Goal: Information Seeking & Learning: Learn about a topic

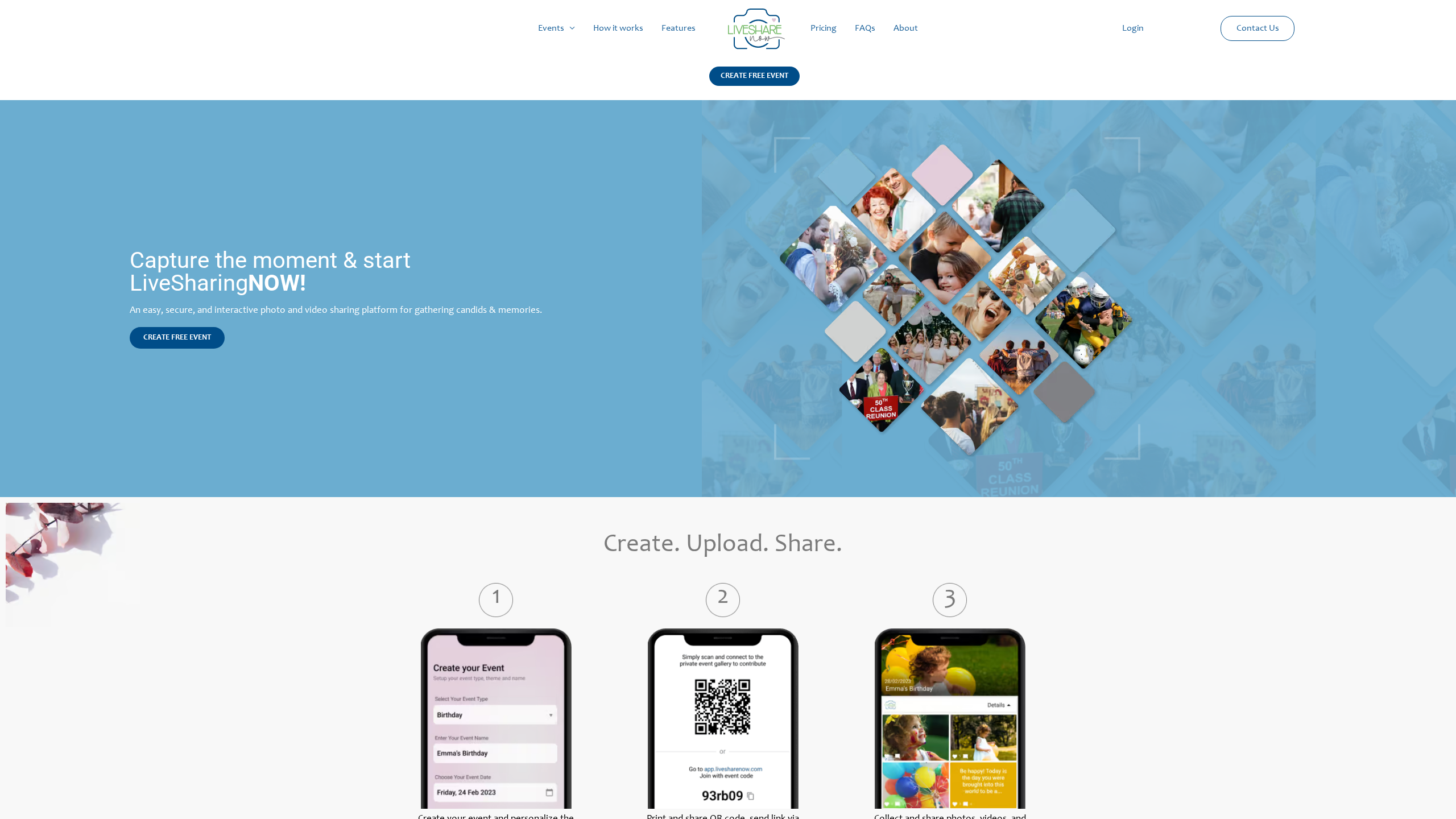
scroll to position [1590, 0]
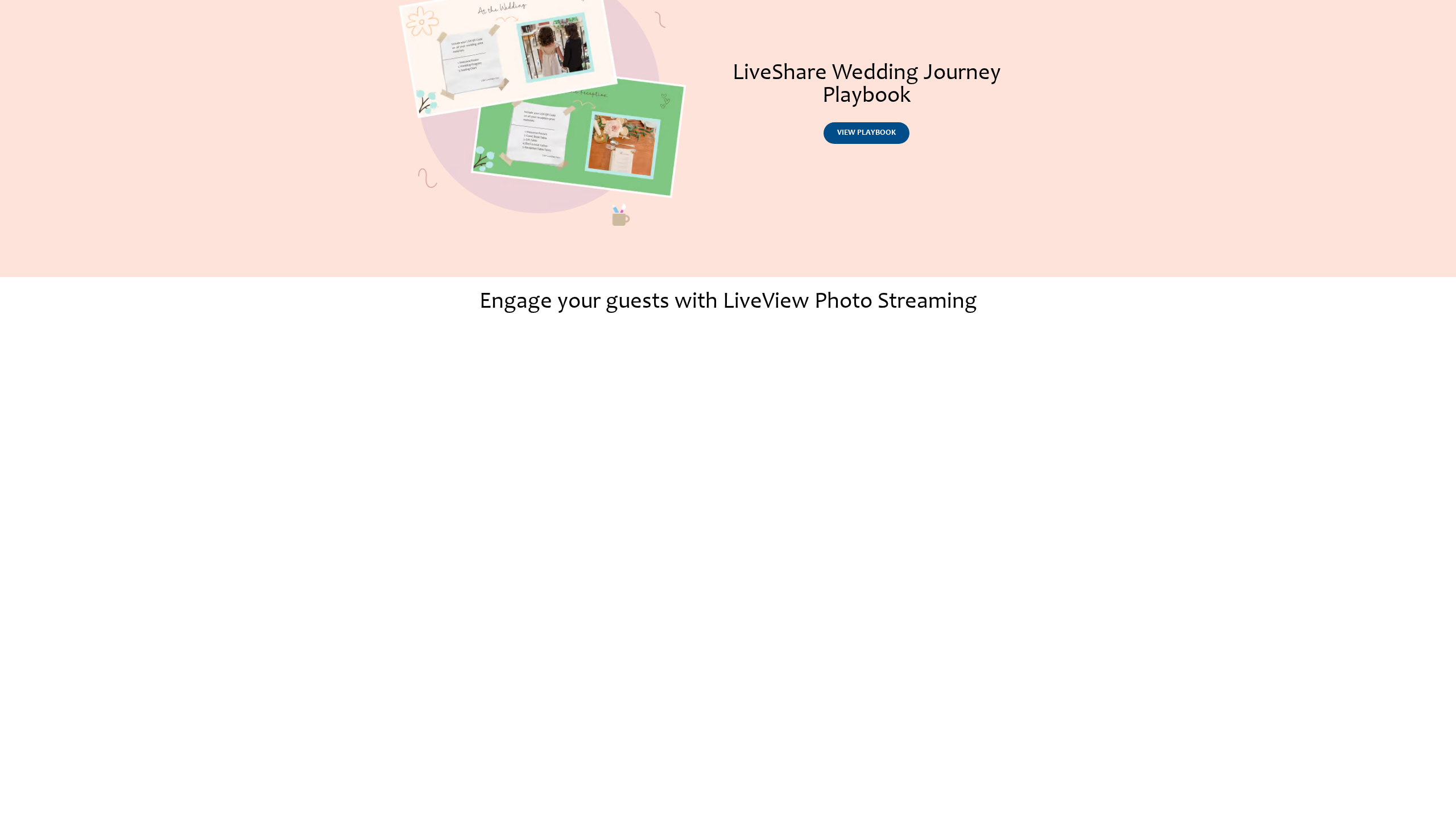
scroll to position [1137, 0]
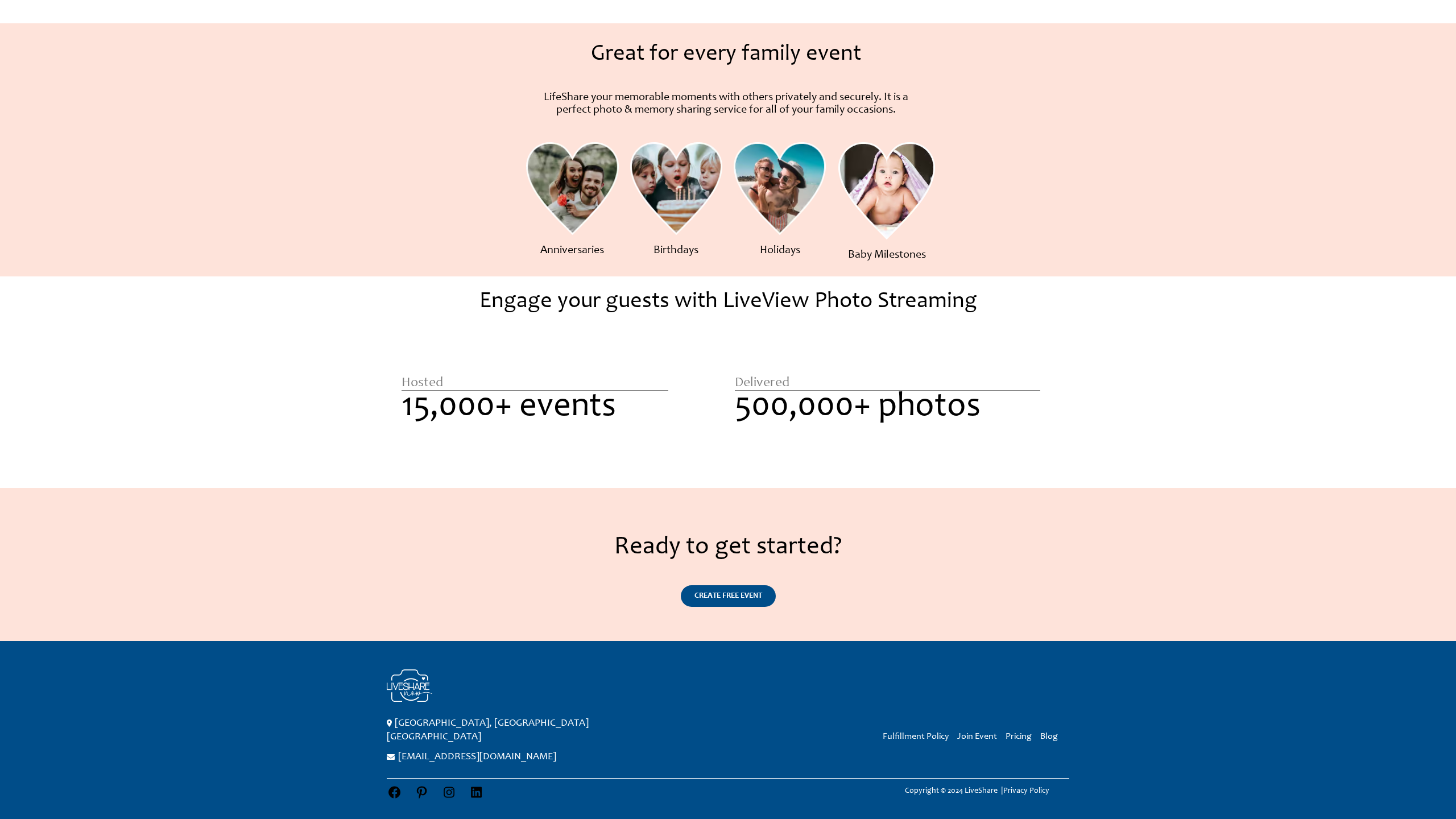
scroll to position [467, 0]
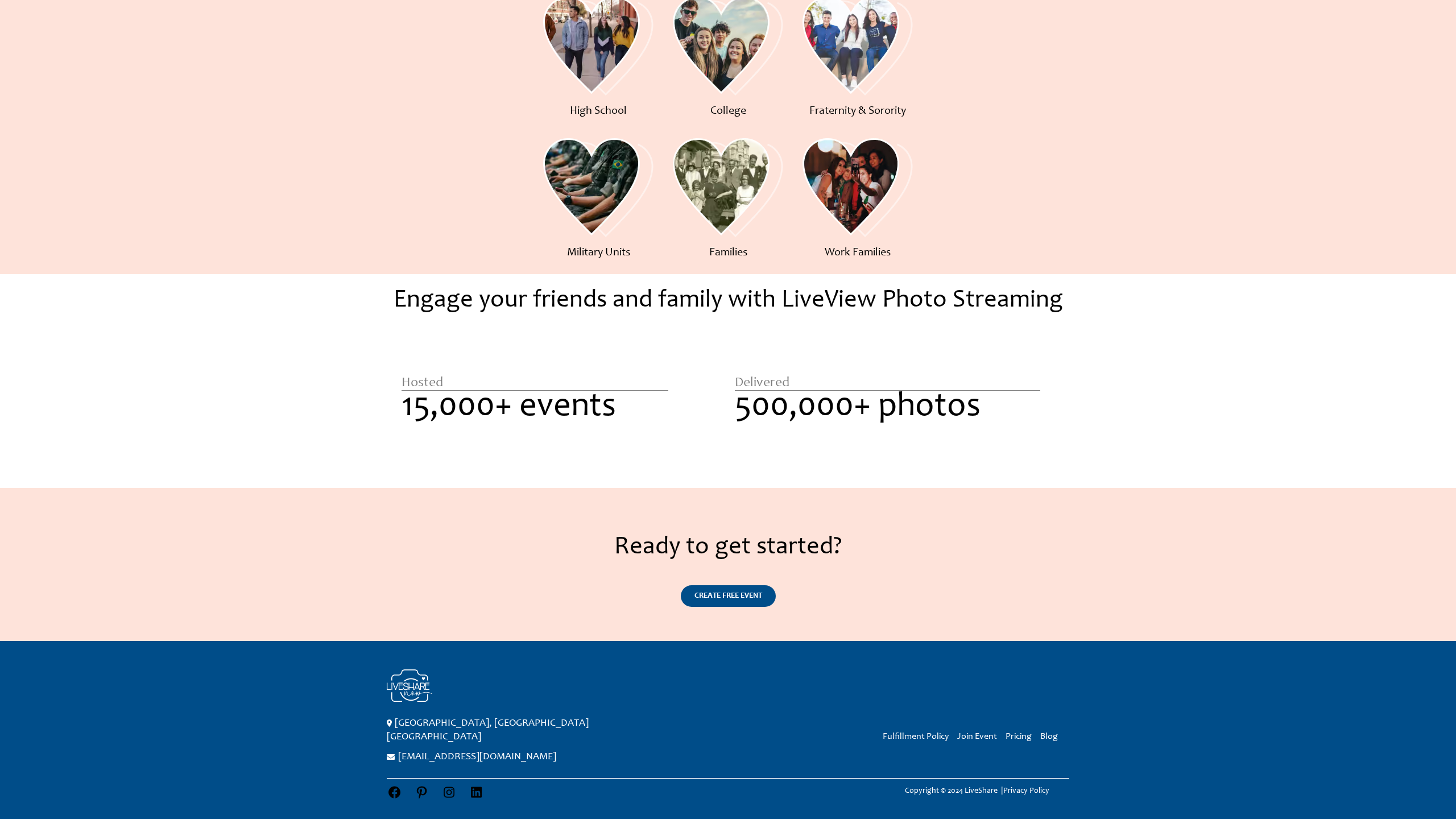
scroll to position [610, 0]
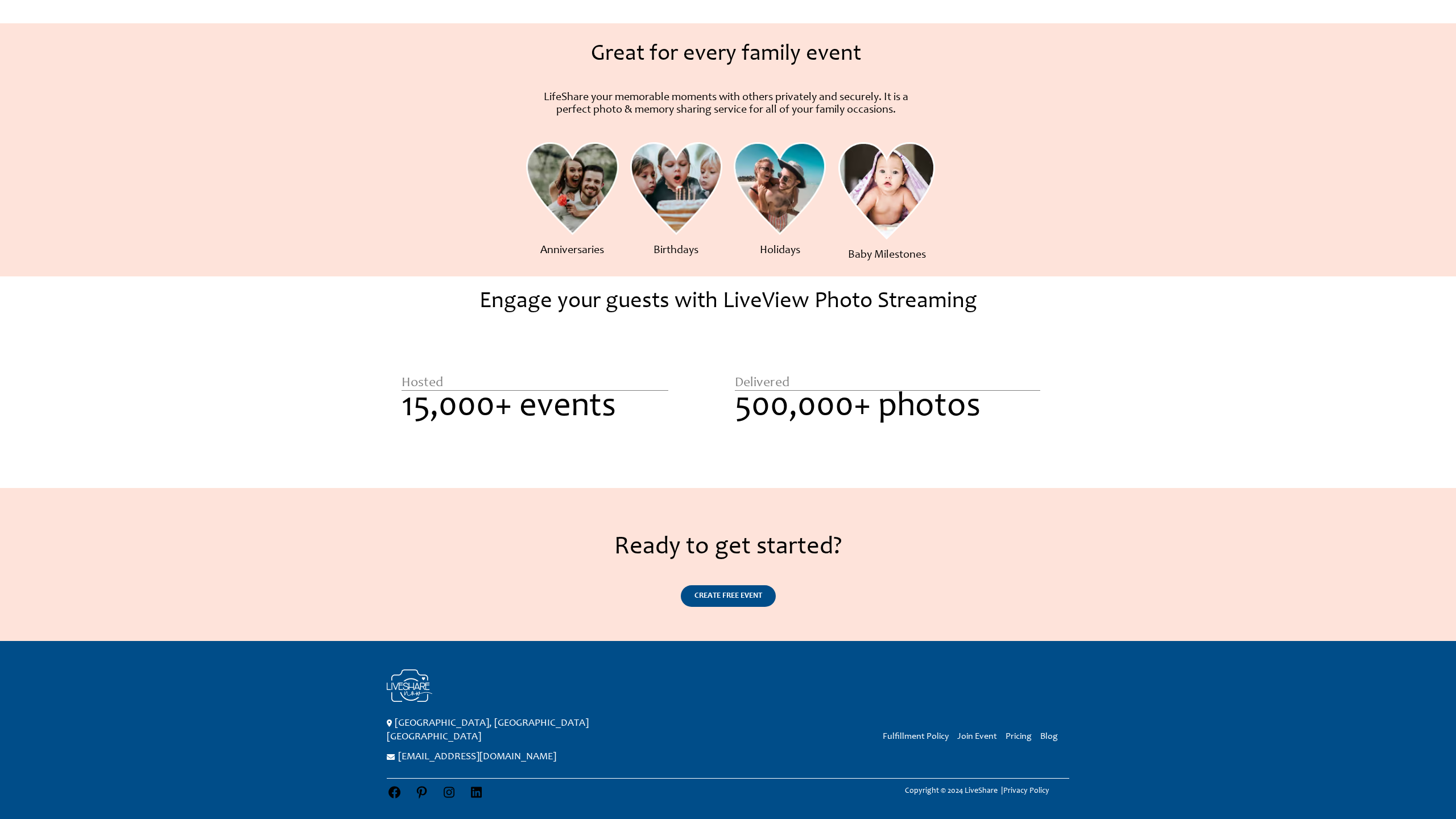
scroll to position [467, 0]
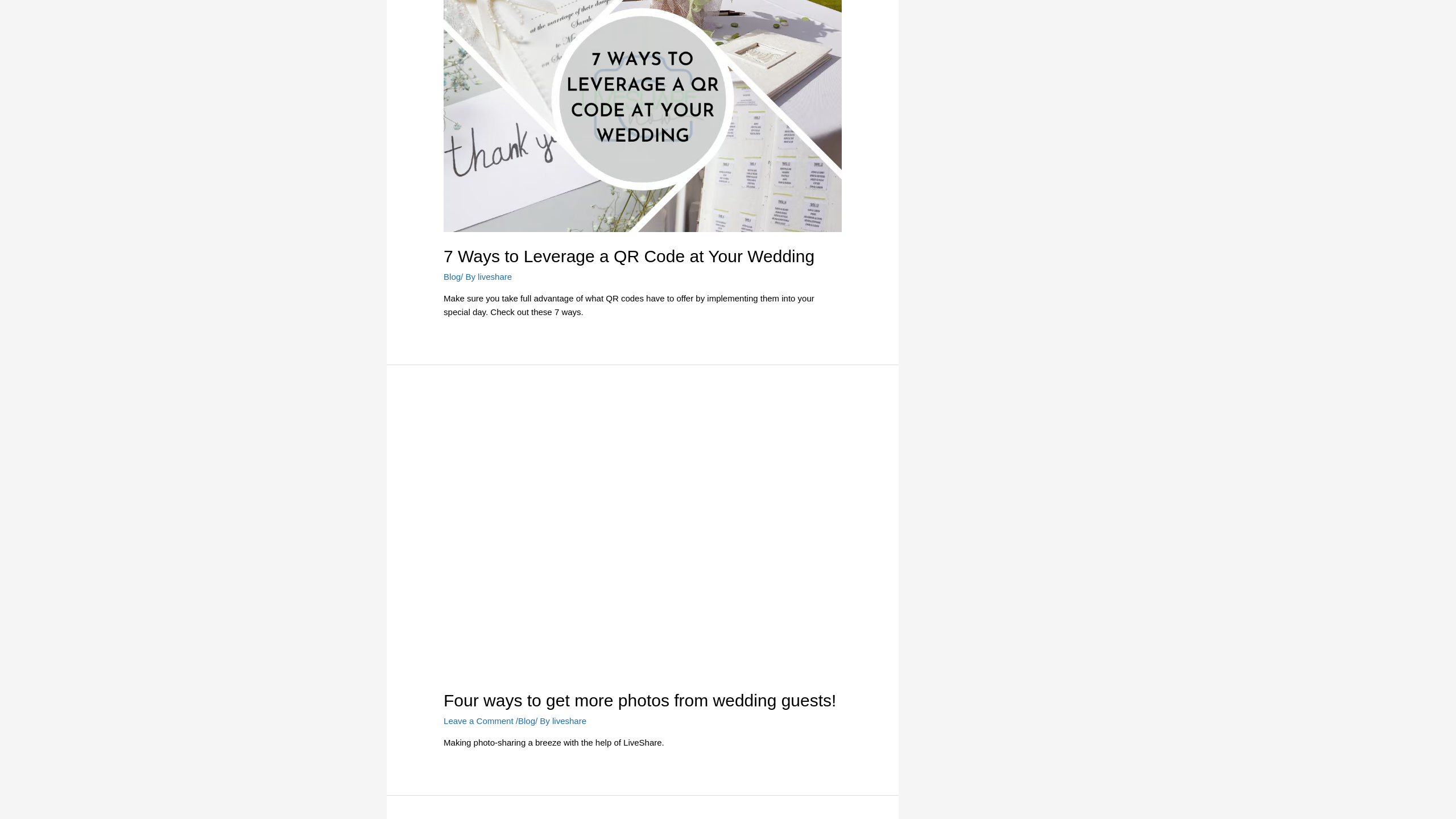
scroll to position [2892, 0]
